Goal: Transaction & Acquisition: Purchase product/service

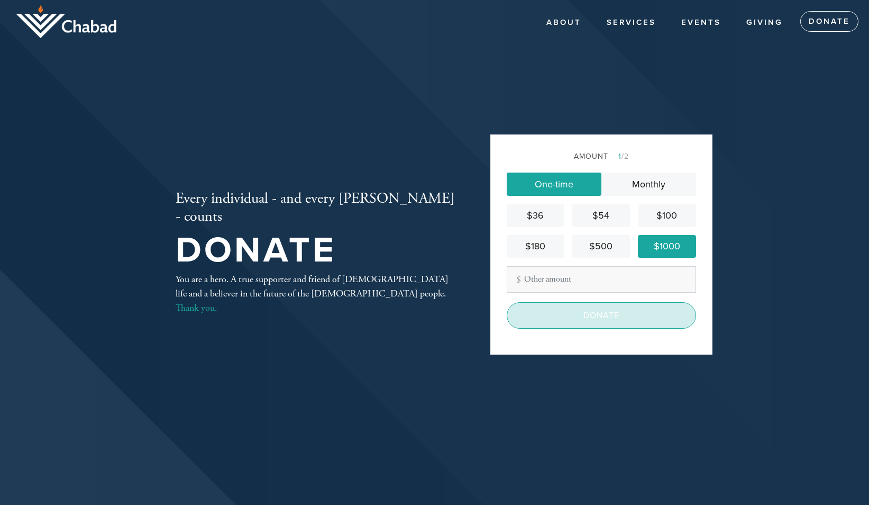
click at [600, 321] on input "Donate" at bounding box center [601, 315] width 189 height 26
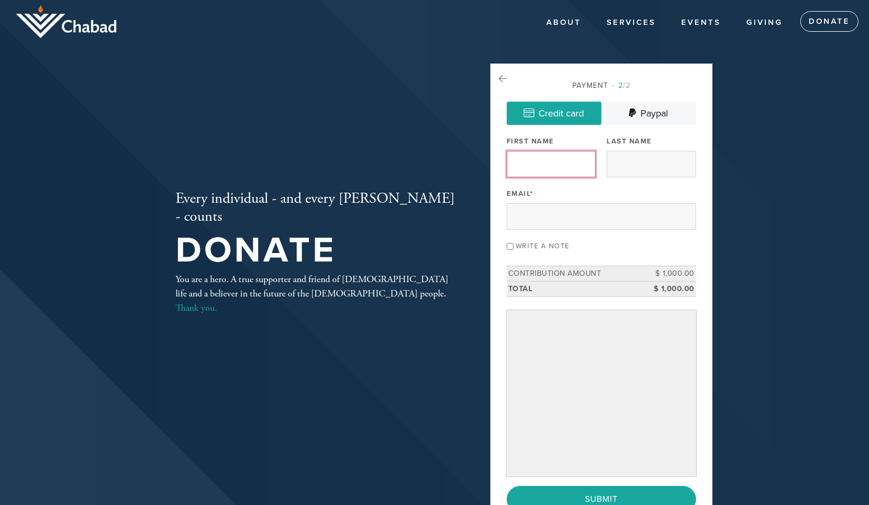
click at [543, 168] on input "First Name" at bounding box center [551, 164] width 89 height 26
type input "[PERSON_NAME]"
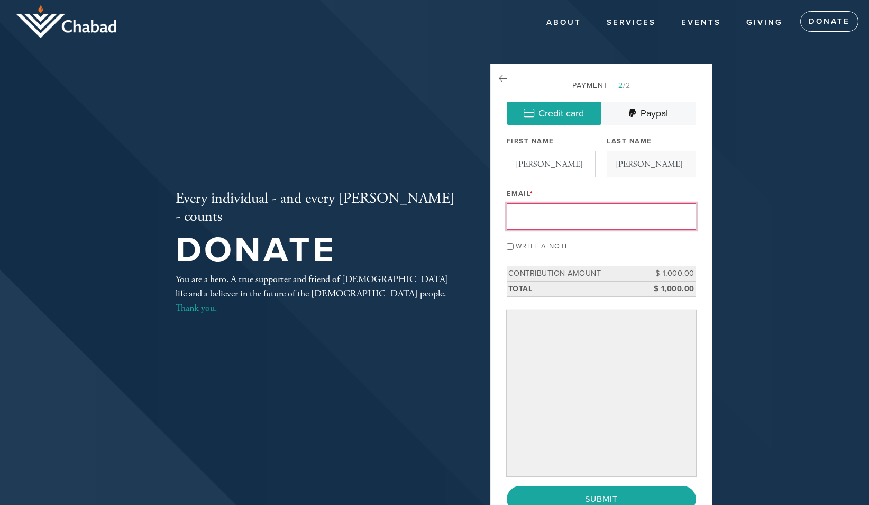
type input "[EMAIL_ADDRESS][DOMAIN_NAME]"
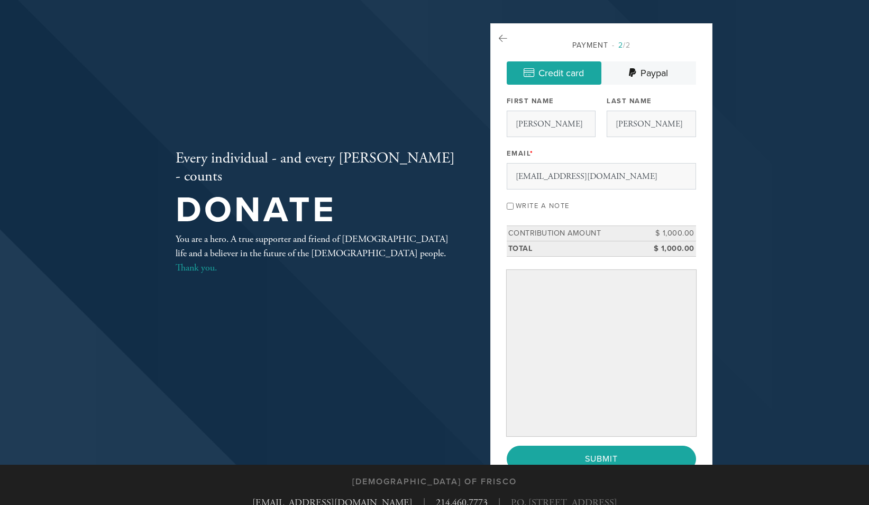
scroll to position [41, 0]
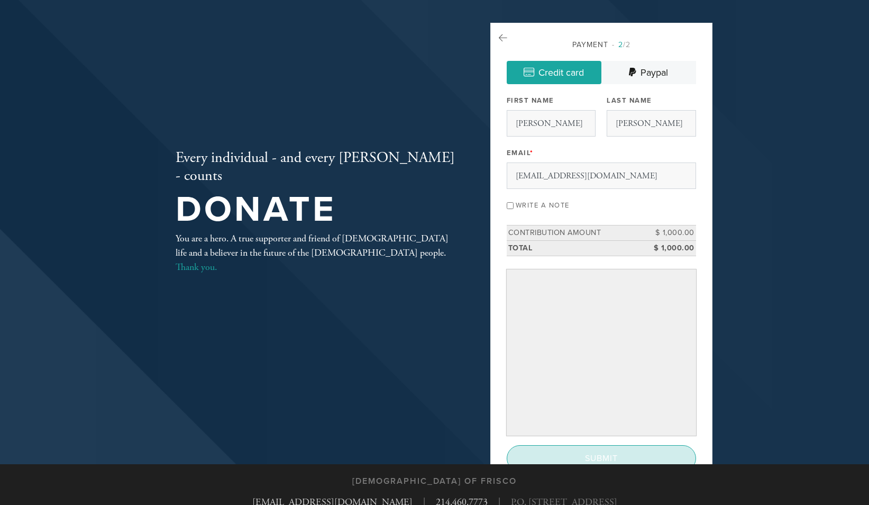
click at [642, 460] on input "Submit" at bounding box center [601, 458] width 189 height 26
